Goal: Navigation & Orientation: Find specific page/section

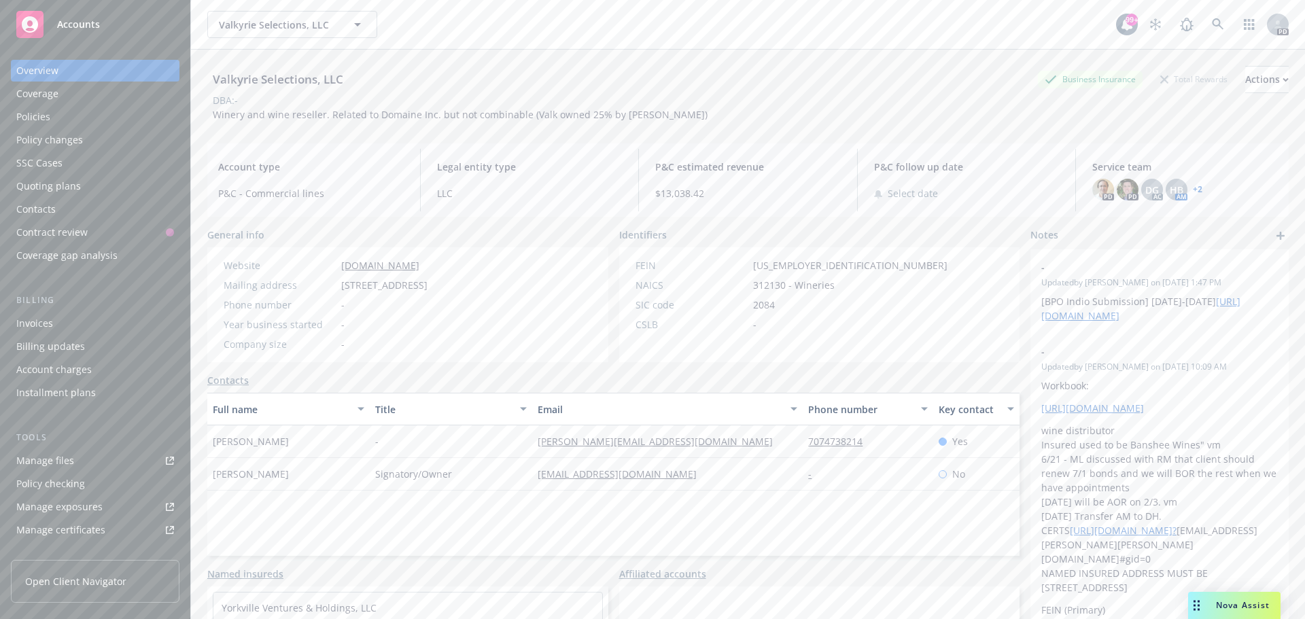
click at [96, 19] on span "Accounts" at bounding box center [78, 24] width 43 height 11
